Goal: Task Accomplishment & Management: Use online tool/utility

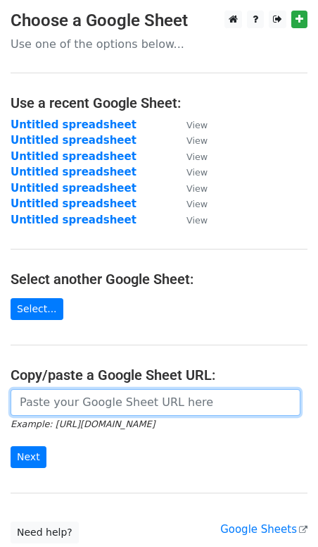
click at [87, 397] on input "url" at bounding box center [156, 402] width 290 height 27
paste input "[URL][DOMAIN_NAME]"
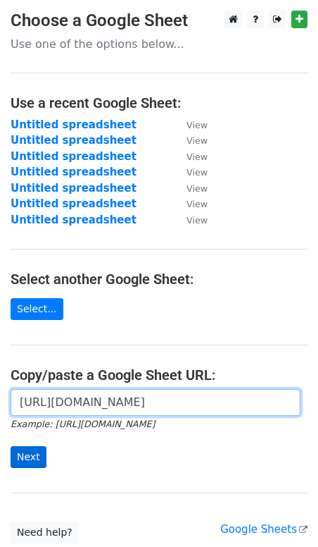
type input "[URL][DOMAIN_NAME]"
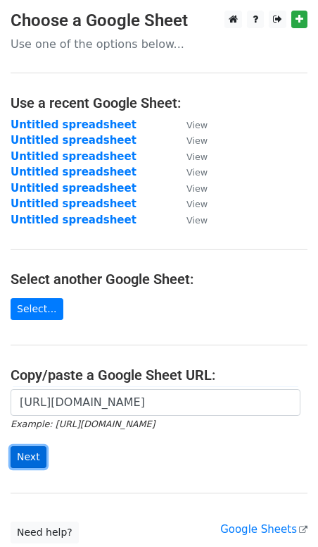
click at [35, 447] on input "Next" at bounding box center [29, 457] width 36 height 22
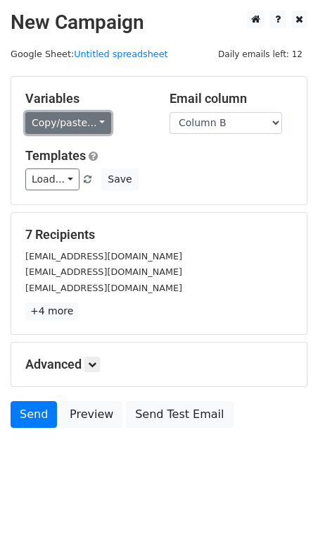
click at [69, 123] on link "Copy/paste..." at bounding box center [68, 123] width 86 height 22
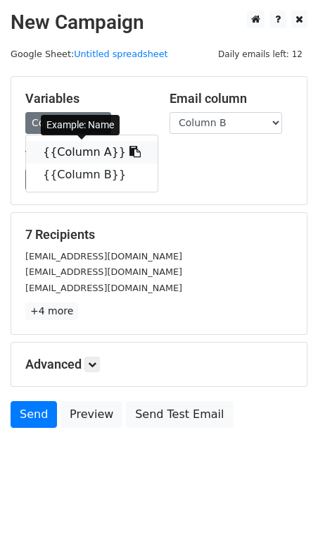
click at [63, 149] on link "{{Column A}}" at bounding box center [92, 152] width 132 height 23
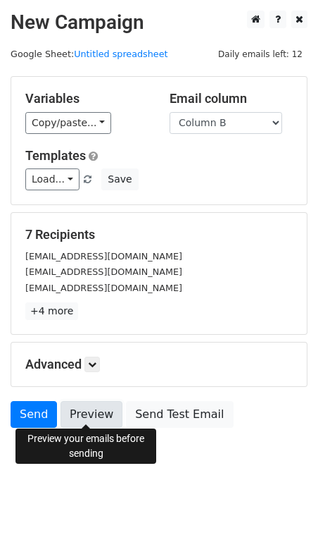
click at [93, 417] on link "Preview" at bounding box center [92, 414] width 62 height 27
click at [92, 365] on link at bounding box center [92, 363] width 15 height 15
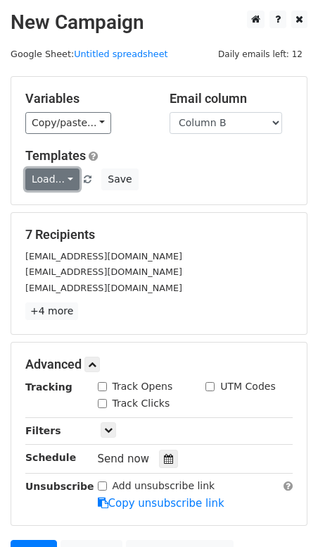
click at [66, 180] on link "Load..." at bounding box center [52, 179] width 54 height 22
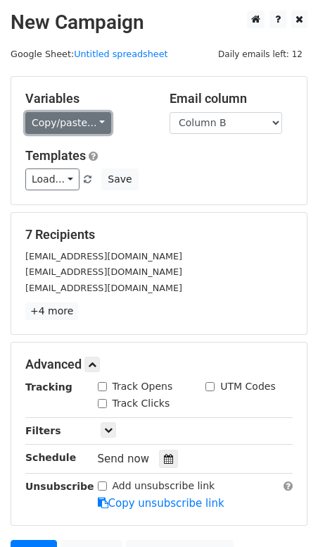
click at [69, 123] on link "Copy/paste..." at bounding box center [68, 123] width 86 height 22
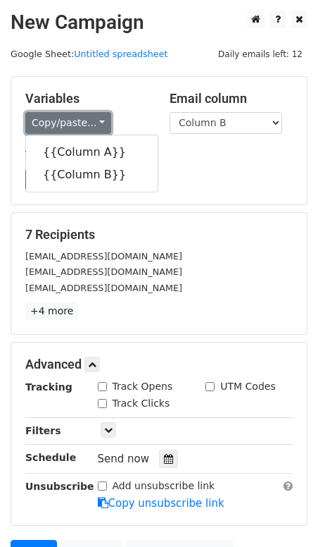
click at [69, 123] on link "Copy/paste..." at bounding box center [68, 123] width 86 height 22
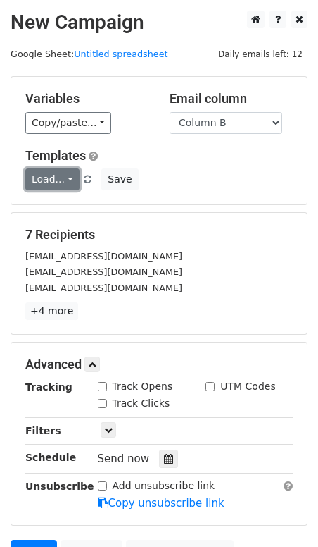
click at [61, 173] on link "Load..." at bounding box center [52, 179] width 54 height 22
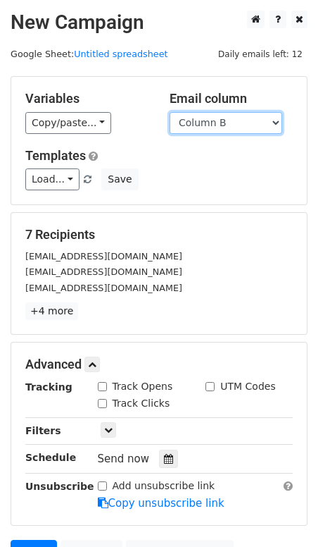
click at [218, 123] on select "Column A Column B" at bounding box center [226, 123] width 113 height 22
click at [170, 112] on select "Column A Column B" at bounding box center [226, 123] width 113 height 22
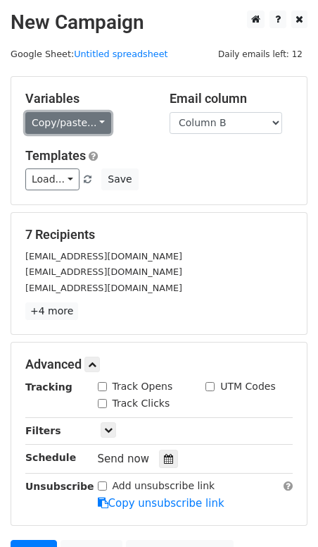
click at [68, 126] on link "Copy/paste..." at bounding box center [68, 123] width 86 height 22
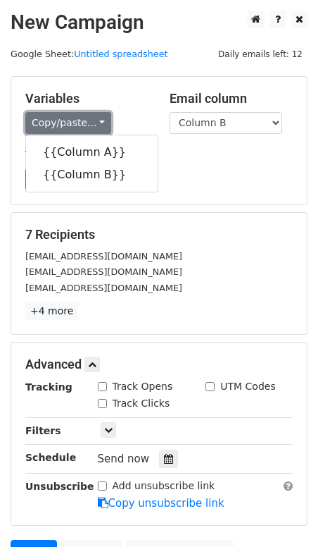
click at [66, 119] on link "Copy/paste..." at bounding box center [68, 123] width 86 height 22
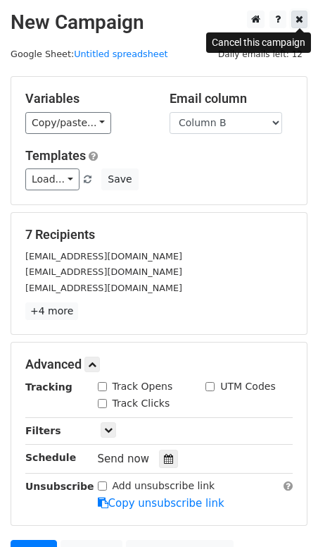
click at [301, 19] on icon at bounding box center [300, 19] width 8 height 10
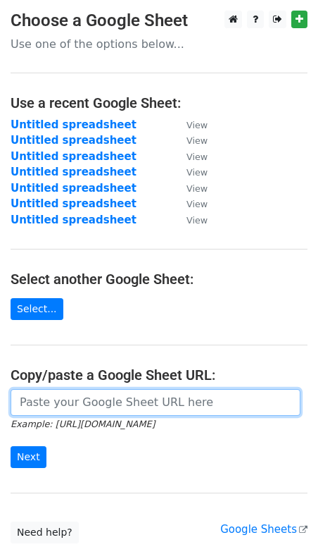
click at [61, 393] on input "url" at bounding box center [156, 402] width 290 height 27
paste input "[URL][DOMAIN_NAME]"
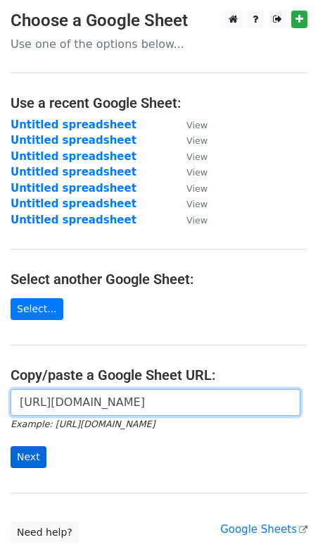
type input "[URL][DOMAIN_NAME]"
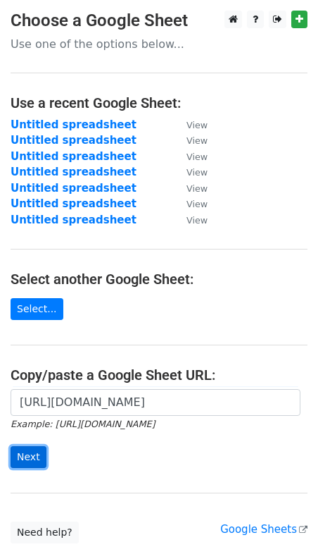
click at [22, 459] on input "Next" at bounding box center [29, 457] width 36 height 22
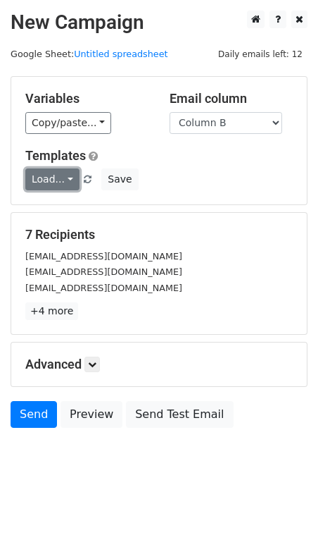
click at [51, 184] on link "Load..." at bounding box center [52, 179] width 54 height 22
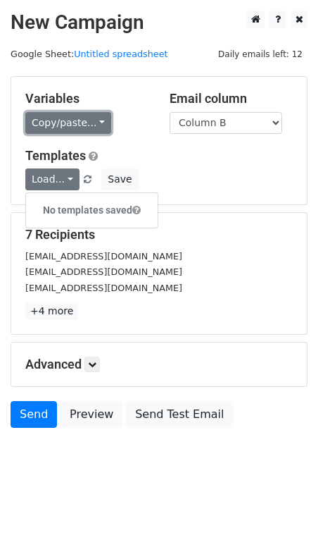
click at [69, 123] on link "Copy/paste..." at bounding box center [68, 123] width 86 height 22
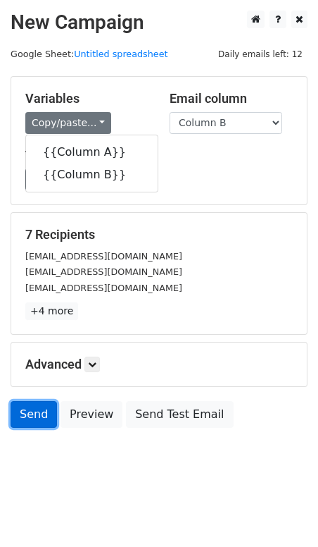
click at [37, 408] on link "Send" at bounding box center [34, 414] width 46 height 27
